Goal: Entertainment & Leisure: Consume media (video, audio)

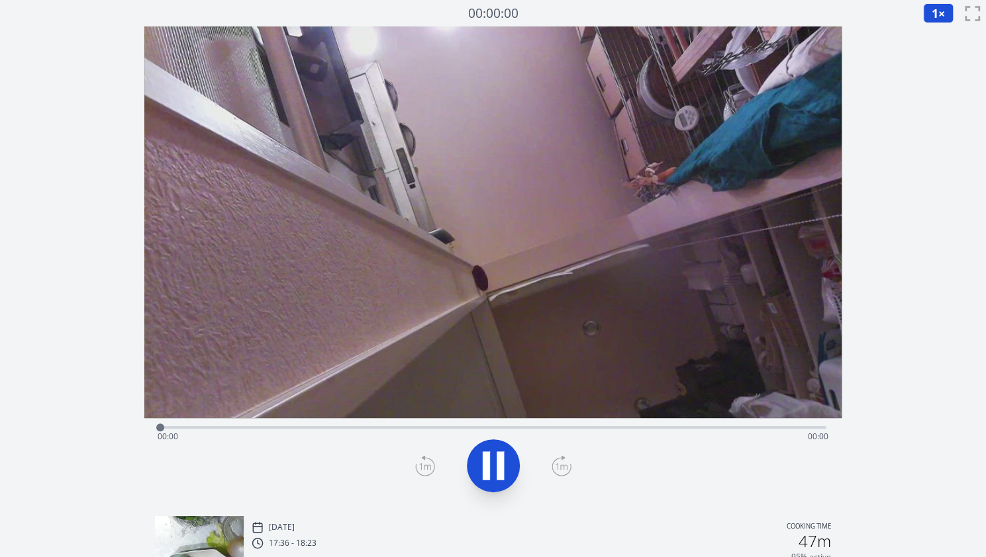
click at [507, 461] on icon at bounding box center [493, 466] width 37 height 37
click at [947, 5] on button "1 ×" at bounding box center [938, 13] width 30 height 20
click at [946, 115] on li "2×" at bounding box center [941, 116] width 37 height 21
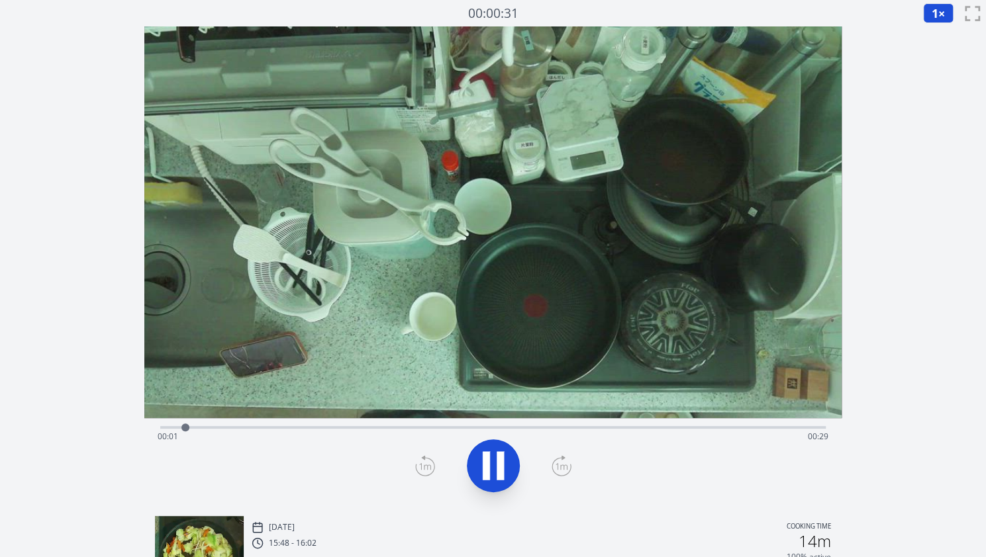
click at [928, 7] on button "1 ×" at bounding box center [938, 13] width 30 height 20
click at [932, 118] on li "2×" at bounding box center [941, 116] width 37 height 21
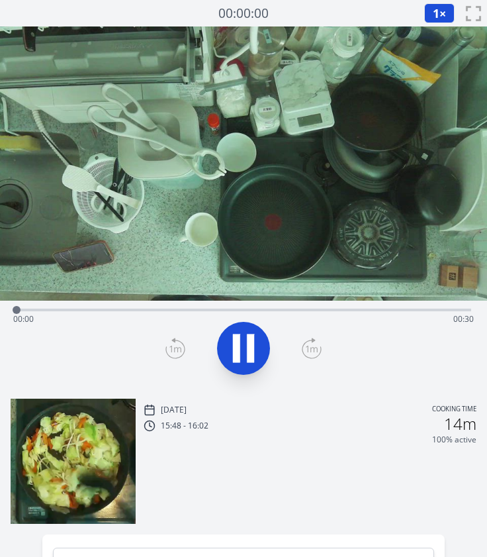
click at [192, 309] on div "Time elapsed: 00:00 Time remaining: 00:30" at bounding box center [243, 319] width 461 height 21
click at [453, 306] on div "Time elapsed: 00:21 Time remaining: 00:08" at bounding box center [244, 309] width 456 height 16
click at [424, 311] on div "Time elapsed: 00:29 Time remaining: 00:00" at bounding box center [243, 319] width 461 height 21
click at [398, 309] on div "Time elapsed: 00:26 Time remaining: 00:04" at bounding box center [243, 319] width 461 height 21
click at [441, 309] on div "Time elapsed: 00:24 Time remaining: 00:05" at bounding box center [243, 319] width 461 height 21
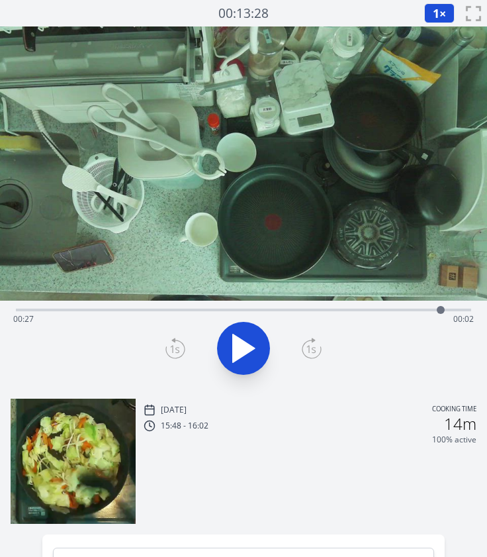
click at [427, 311] on div "Time elapsed: 00:27 Time remaining: 00:02" at bounding box center [243, 319] width 461 height 21
click at [242, 361] on icon at bounding box center [243, 348] width 37 height 37
click at [372, 301] on div "Time elapsed: 00:29 Time remaining: 00:00" at bounding box center [244, 309] width 456 height 16
click at [241, 334] on icon at bounding box center [243, 348] width 37 height 37
click at [385, 311] on div "Time elapsed: 00:29 Time remaining: 00:00" at bounding box center [243, 319] width 461 height 21
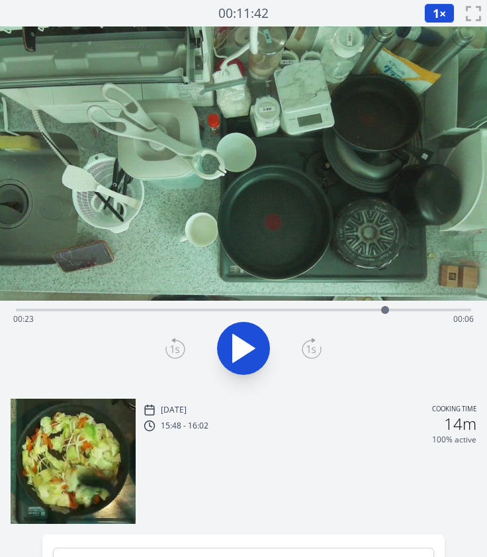
click at [298, 312] on div "Time elapsed: 00:23 Time remaining: 00:06" at bounding box center [243, 319] width 461 height 21
click at [264, 307] on div "Time elapsed: 00:18 Time remaining: 00:12" at bounding box center [244, 309] width 456 height 16
click at [309, 311] on div "Time elapsed: 00:15 Time remaining: 00:14" at bounding box center [243, 319] width 461 height 21
click at [371, 309] on div "Time elapsed: 00:18 Time remaining: 00:11" at bounding box center [243, 319] width 461 height 21
click at [388, 311] on div "Time elapsed: 00:22 Time remaining: 00:07" at bounding box center [243, 319] width 461 height 21
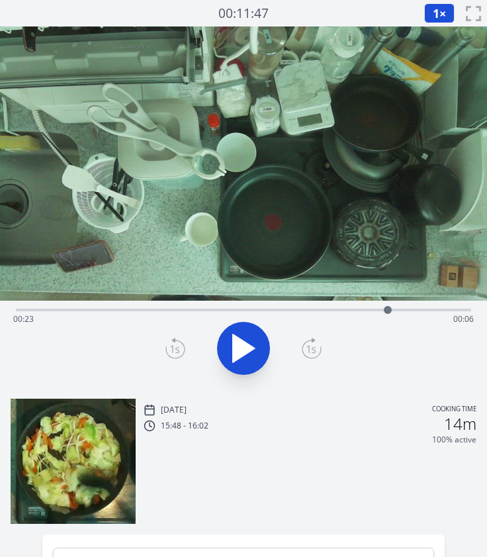
click at [262, 349] on icon at bounding box center [243, 348] width 37 height 37
click at [133, 309] on div "Time elapsed: 00:28 Time remaining: 00:01" at bounding box center [243, 319] width 461 height 21
click at [226, 311] on div "Time elapsed: 00:10 Time remaining: 00:19" at bounding box center [243, 319] width 461 height 21
click at [286, 309] on div "Time elapsed: 00:15 Time remaining: 00:14" at bounding box center [243, 319] width 461 height 21
click at [328, 312] on div "Time elapsed: 00:17 Time remaining: 00:12" at bounding box center [243, 319] width 461 height 21
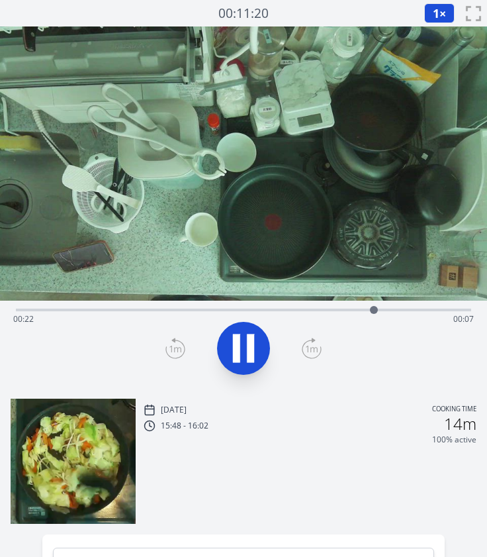
click at [418, 306] on div "Time elapsed: 00:22 Time remaining: 00:07" at bounding box center [244, 309] width 456 height 16
click at [410, 311] on div "Time elapsed: 00:29 Time remaining: 00:00" at bounding box center [243, 319] width 461 height 21
click at [272, 307] on div "Time elapsed: 00:25 Time remaining: 00:04" at bounding box center [244, 309] width 456 height 16
click at [377, 312] on div "Time elapsed: 00:16 Time remaining: 00:13" at bounding box center [243, 319] width 461 height 21
click at [398, 311] on div "Time elapsed: 00:23 Time remaining: 00:07" at bounding box center [243, 319] width 461 height 21
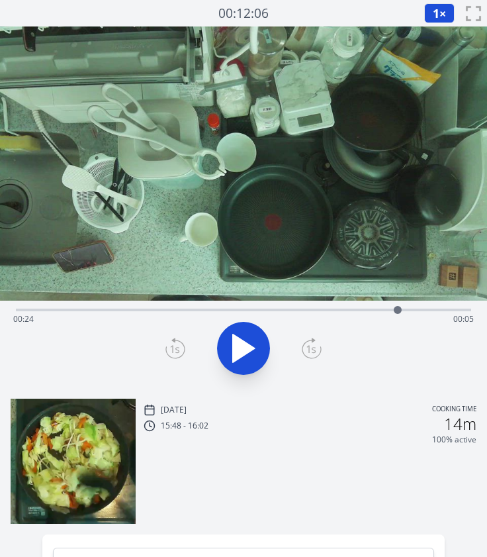
click at [389, 308] on div at bounding box center [398, 310] width 20 height 20
click at [252, 346] on icon at bounding box center [244, 348] width 22 height 28
click at [252, 346] on icon at bounding box center [250, 348] width 7 height 28
click at [399, 309] on div "Time elapsed: 00:26 Time remaining: 00:03" at bounding box center [243, 319] width 461 height 21
click at [432, 309] on div "Time elapsed: 00:24 Time remaining: 00:05" at bounding box center [243, 319] width 461 height 21
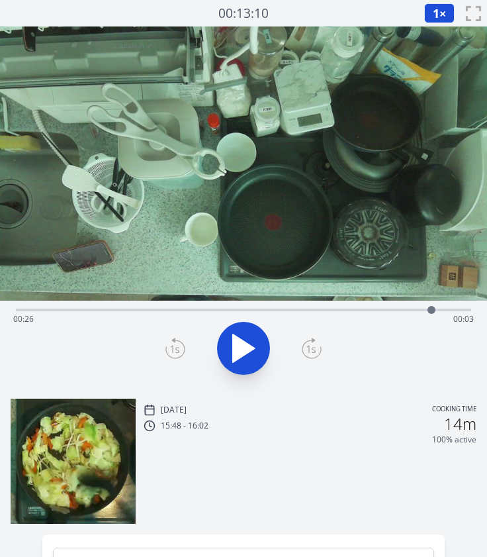
click at [258, 345] on icon at bounding box center [243, 348] width 37 height 37
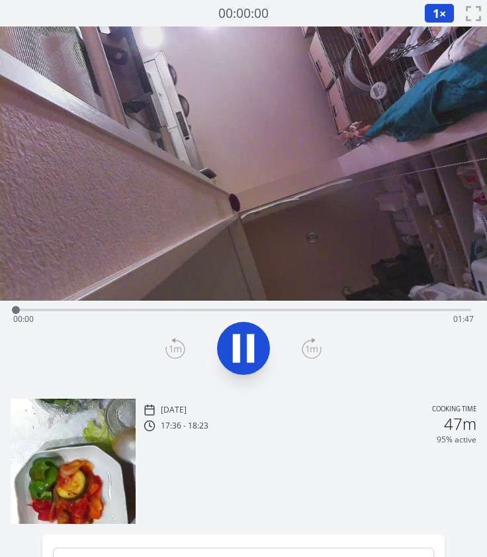
click at [109, 314] on div "Time elapsed: 00:00 Time remaining: 01:47" at bounding box center [243, 319] width 461 height 21
click at [156, 308] on div "Time elapsed: 00:21 Time remaining: 01:26" at bounding box center [244, 309] width 456 height 16
click at [202, 311] on div "Time elapsed: 00:33 Time remaining: 01:14" at bounding box center [243, 319] width 461 height 21
click at [222, 309] on div "Time elapsed: 00:44 Time remaining: 01:03" at bounding box center [243, 319] width 461 height 21
click at [236, 336] on icon at bounding box center [236, 348] width 7 height 28
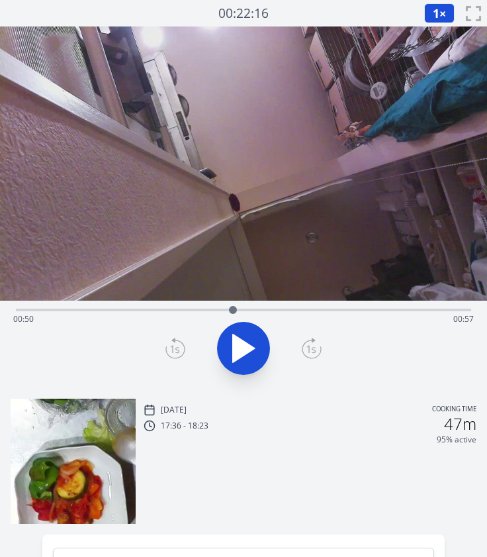
click at [180, 348] on icon at bounding box center [176, 348] width 20 height 21
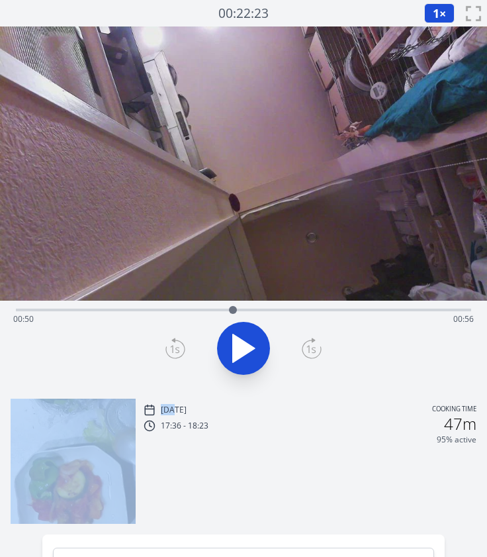
click at [180, 348] on icon at bounding box center [176, 348] width 20 height 21
click at [226, 311] on div at bounding box center [232, 310] width 20 height 20
click at [302, 346] on icon at bounding box center [312, 348] width 20 height 21
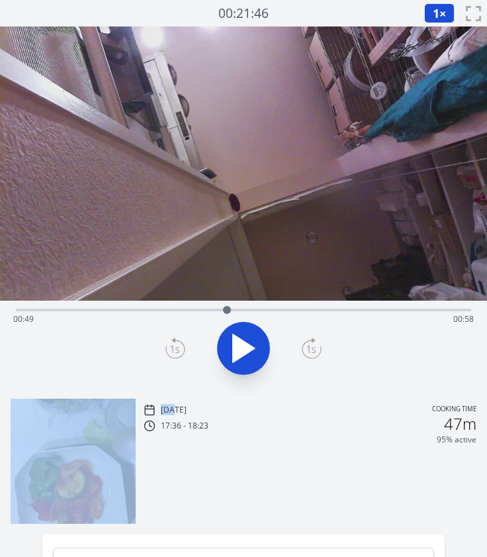
click at [310, 352] on icon at bounding box center [312, 348] width 20 height 21
click at [177, 352] on icon at bounding box center [175, 350] width 9 height 8
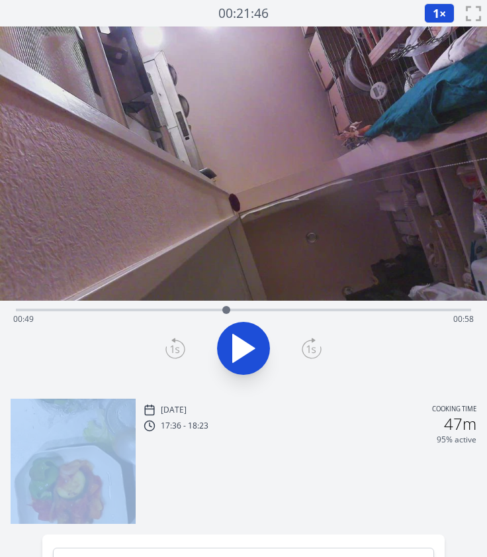
click at [177, 352] on icon at bounding box center [175, 350] width 9 height 8
click at [311, 345] on icon at bounding box center [312, 348] width 20 height 21
drag, startPoint x: 226, startPoint y: 308, endPoint x: 401, endPoint y: 320, distance: 174.5
click at [401, 311] on div "Time elapsed: 01:29 Time remaining: 00:17" at bounding box center [244, 310] width 456 height 3
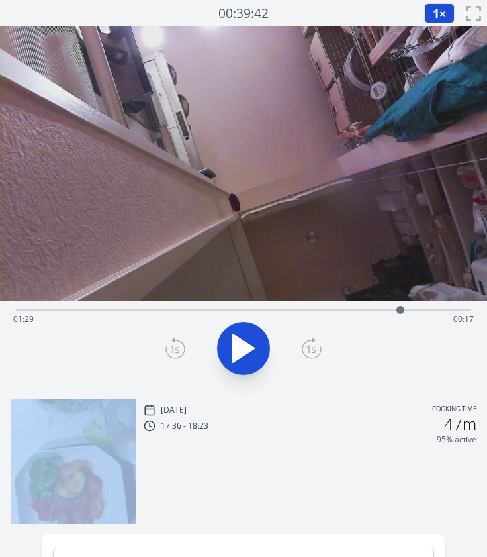
click at [254, 352] on icon at bounding box center [243, 348] width 37 height 37
click at [254, 352] on icon at bounding box center [250, 348] width 7 height 28
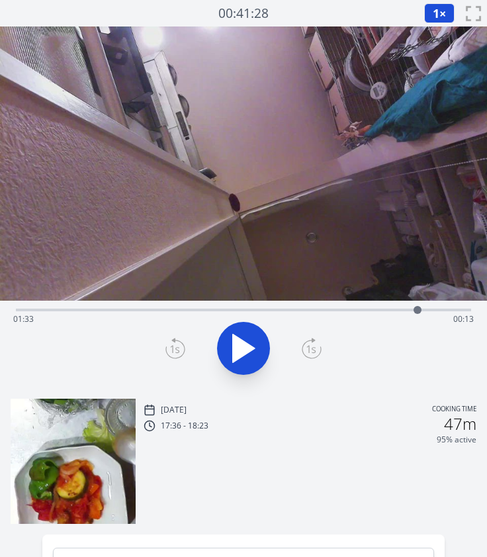
click at [173, 348] on icon at bounding box center [175, 350] width 9 height 8
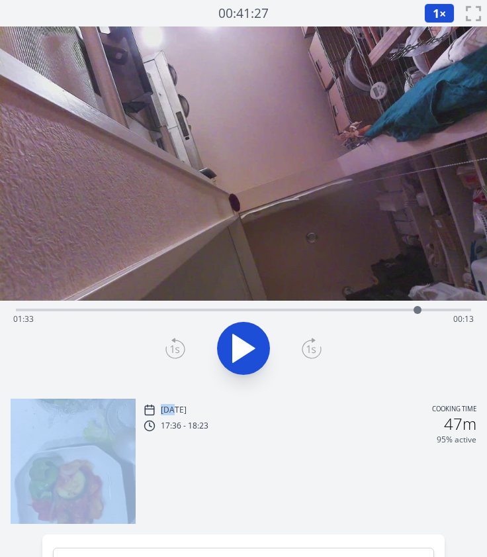
click at [173, 348] on icon at bounding box center [175, 350] width 9 height 8
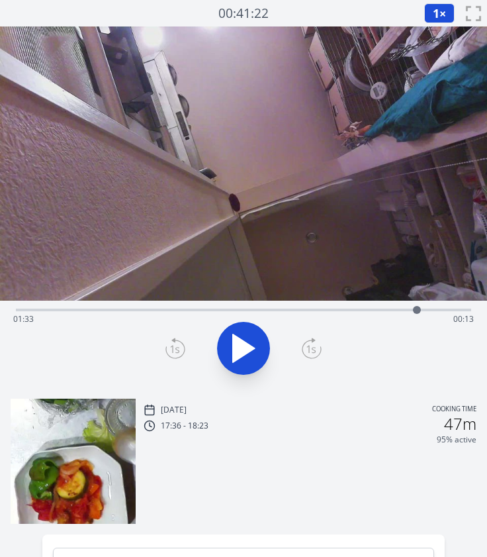
click at [399, 309] on div "Time elapsed: 01:33 Time remaining: 00:13" at bounding box center [243, 319] width 461 height 21
click at [241, 338] on icon at bounding box center [244, 348] width 22 height 28
click at [241, 338] on icon at bounding box center [243, 348] width 37 height 37
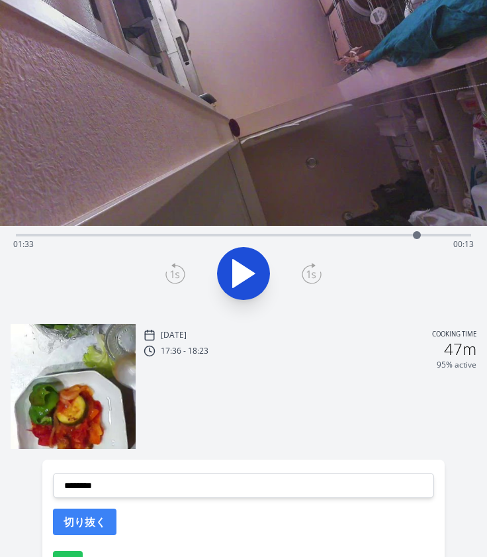
scroll to position [11, 0]
